Goal: Information Seeking & Learning: Check status

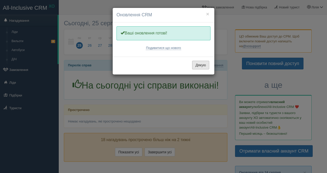
click at [200, 67] on button "Дякую" at bounding box center [200, 65] width 17 height 9
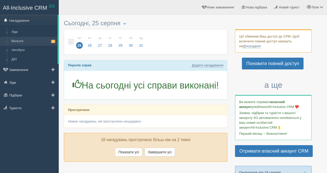
click at [54, 41] on span "8" at bounding box center [53, 41] width 4 height 3
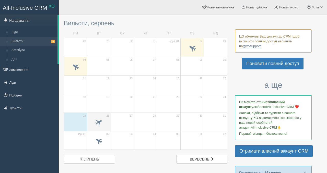
click at [100, 122] on span at bounding box center [99, 122] width 8 height 8
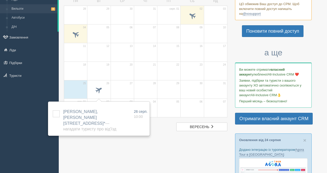
scroll to position [45, 0]
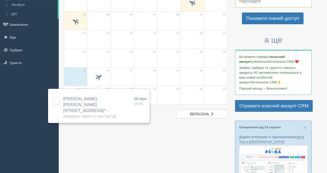
click at [133, 142] on div at bounding box center [193, 141] width 258 height 338
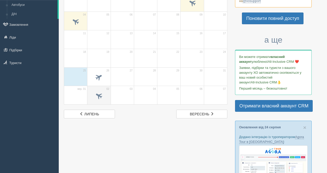
click at [102, 96] on span at bounding box center [99, 96] width 8 height 8
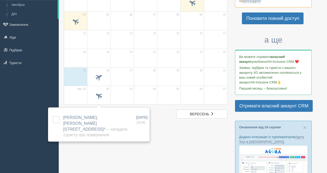
click at [203, 153] on div at bounding box center [193, 141] width 258 height 338
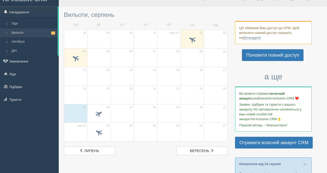
scroll to position [0, 0]
